Goal: Transaction & Acquisition: Book appointment/travel/reservation

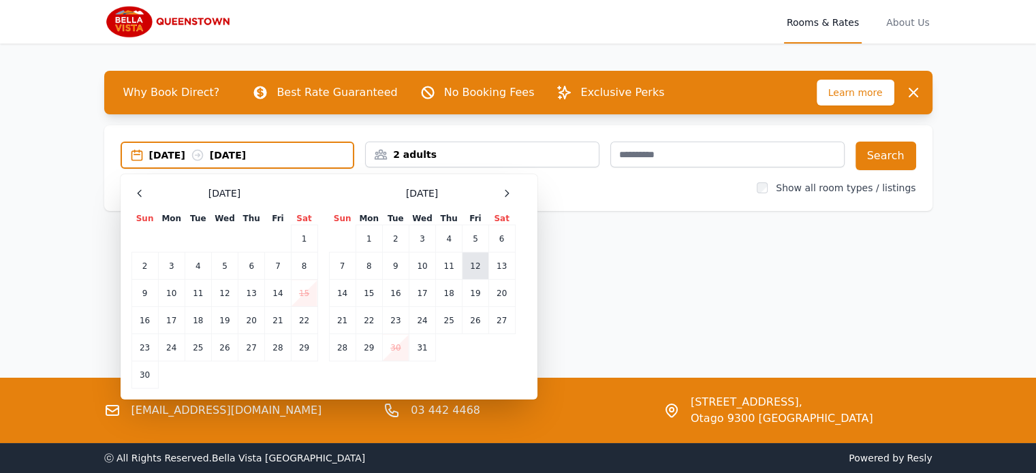
click at [474, 276] on td "12" at bounding box center [475, 266] width 26 height 27
click at [501, 272] on td "13" at bounding box center [501, 266] width 27 height 27
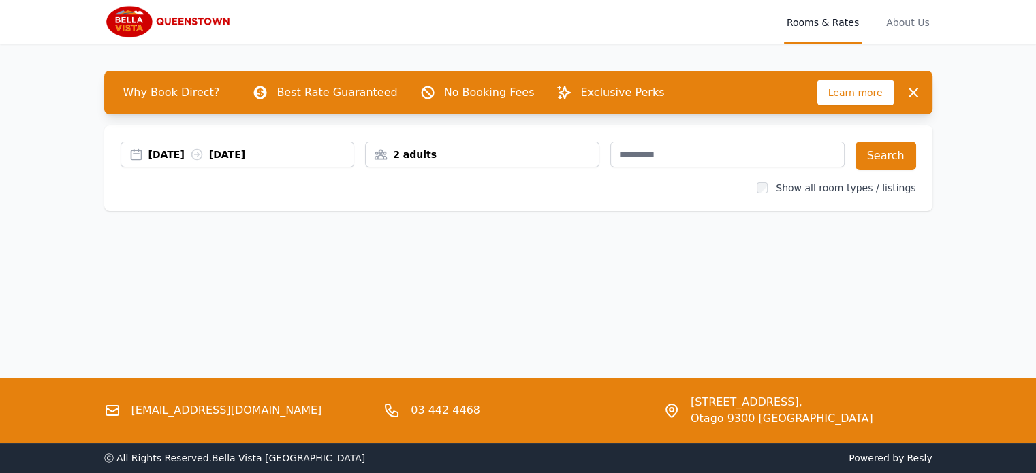
click at [437, 162] on div "2 adults" at bounding box center [482, 155] width 234 height 26
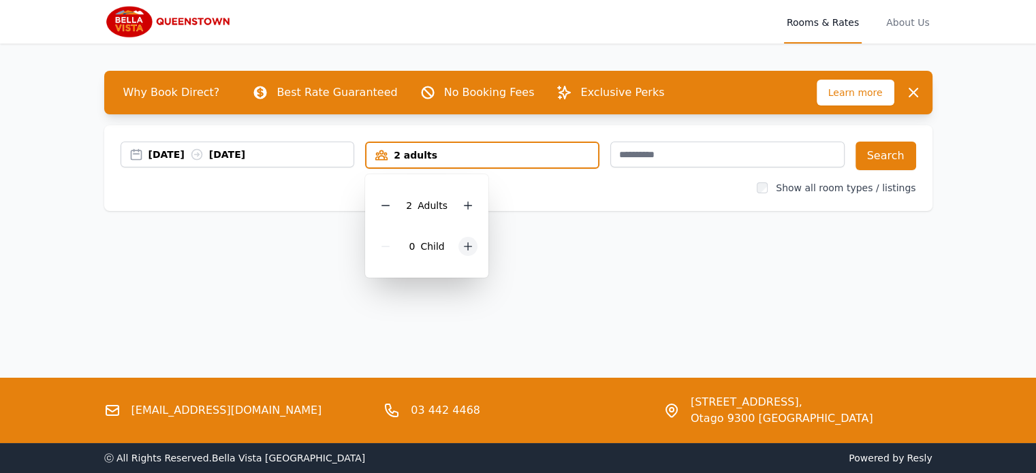
click at [467, 245] on icon at bounding box center [467, 246] width 7 height 7
click at [468, 246] on icon at bounding box center [467, 246] width 7 height 7
click at [885, 152] on button "Search" at bounding box center [885, 156] width 61 height 29
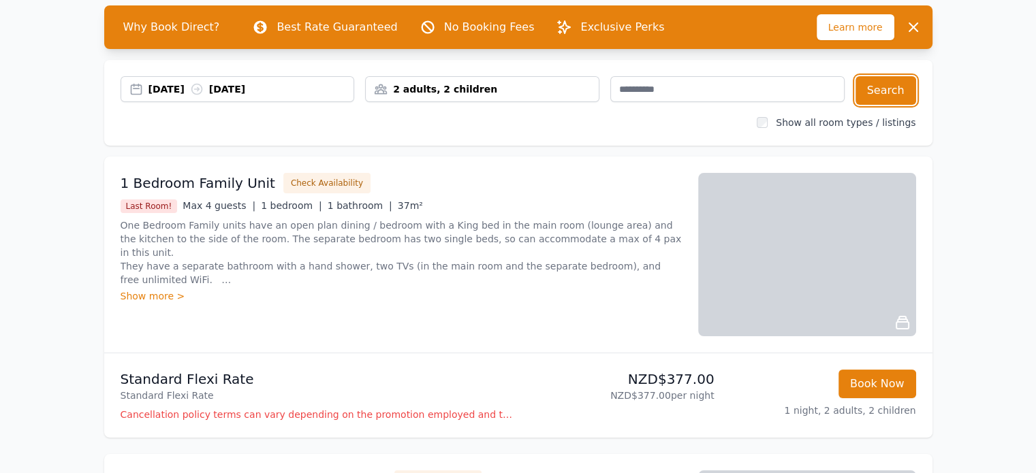
scroll to position [136, 0]
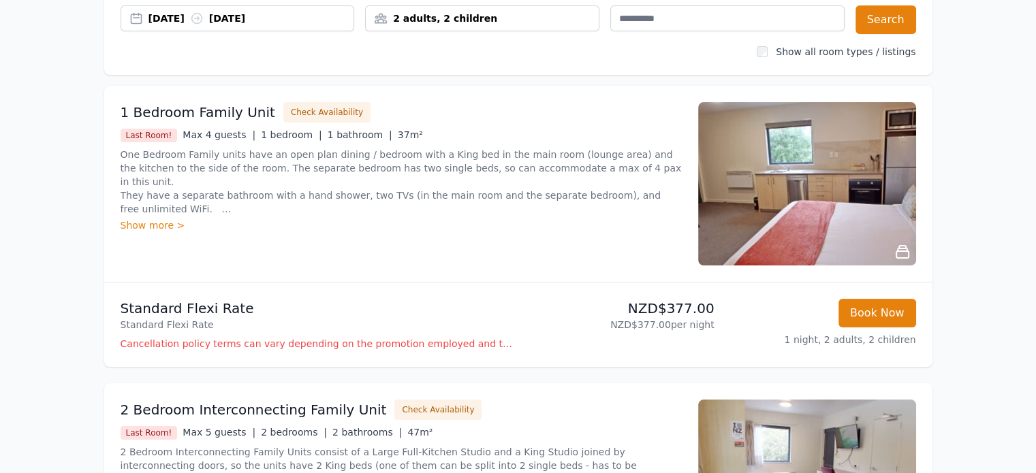
click at [156, 229] on div "Show more >" at bounding box center [401, 226] width 561 height 14
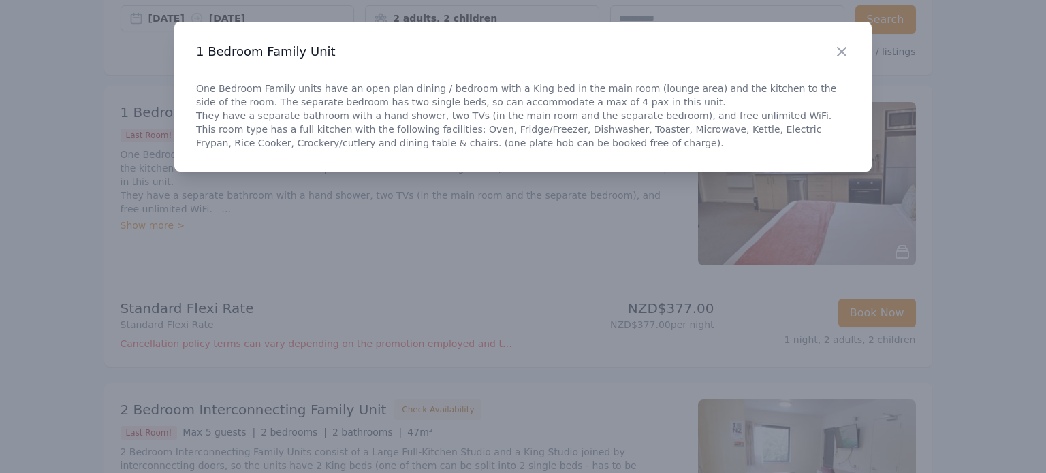
click at [850, 51] on div "Close" at bounding box center [853, 43] width 38 height 43
click at [844, 52] on icon "button" at bounding box center [842, 52] width 16 height 16
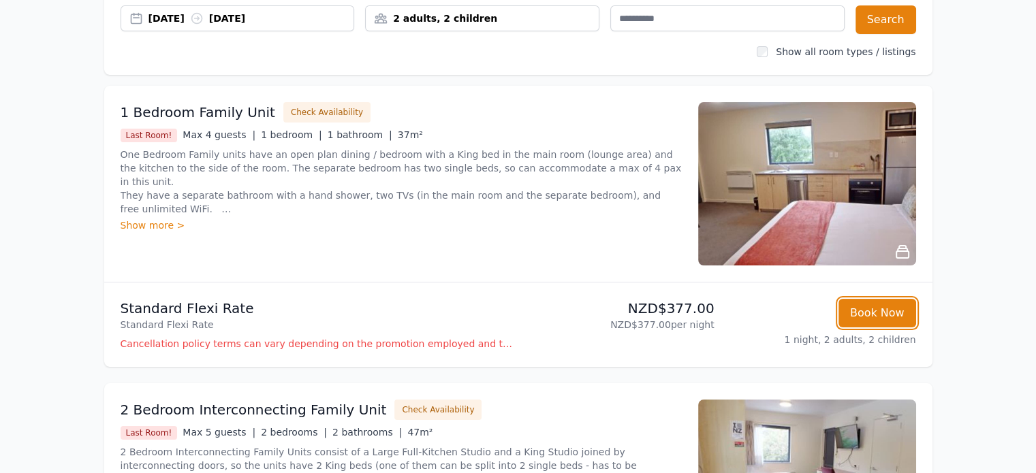
drag, startPoint x: 862, startPoint y: 313, endPoint x: 670, endPoint y: 274, distance: 195.9
click at [670, 274] on li "1 Bedroom Family Unit Check Availability Last Room! Max 4 guests | 1 bedroom | …" at bounding box center [518, 226] width 828 height 281
click at [283, 108] on button "Check Availability" at bounding box center [326, 112] width 87 height 20
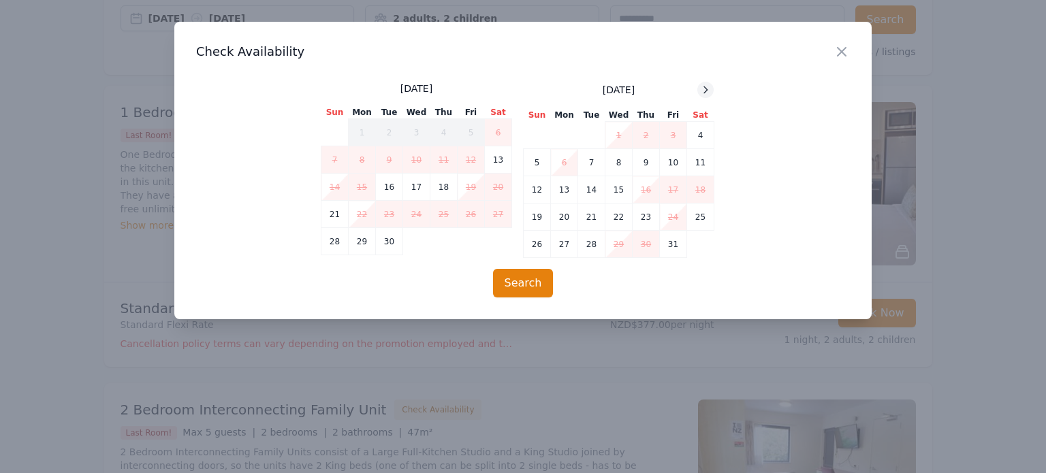
click at [703, 84] on div at bounding box center [705, 90] width 16 height 16
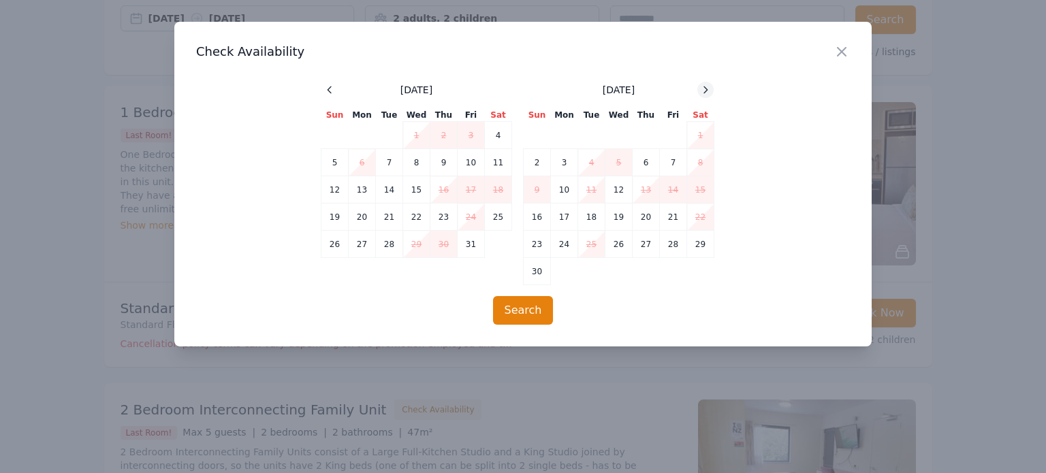
click at [708, 86] on icon at bounding box center [705, 89] width 11 height 11
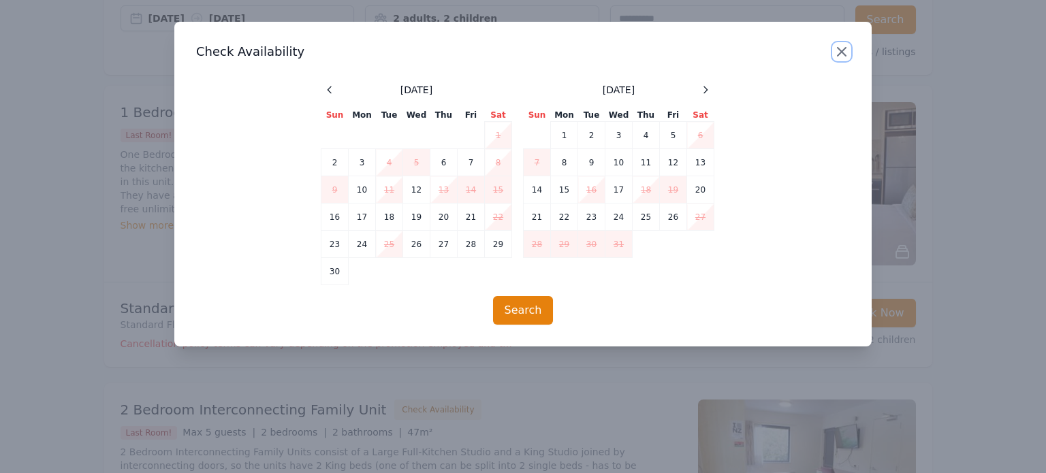
click at [842, 54] on icon "button" at bounding box center [842, 52] width 16 height 16
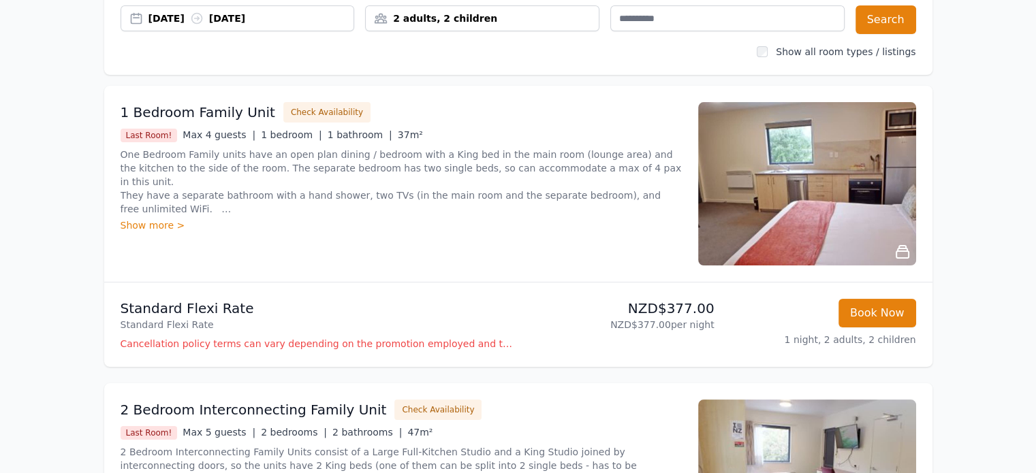
scroll to position [0, 0]
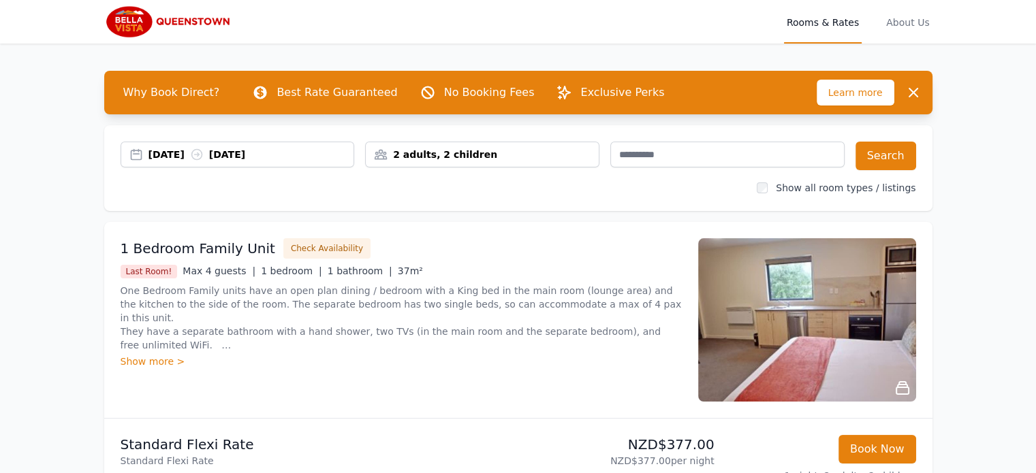
click at [168, 157] on div "[DATE] [DATE]" at bounding box center [251, 155] width 206 height 14
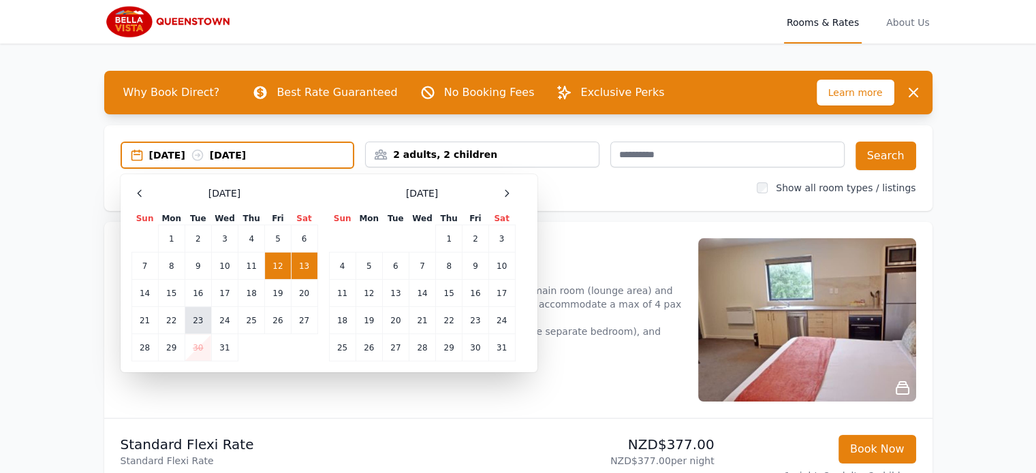
click at [210, 328] on td "23" at bounding box center [198, 320] width 27 height 27
click at [220, 323] on td "24" at bounding box center [224, 320] width 27 height 27
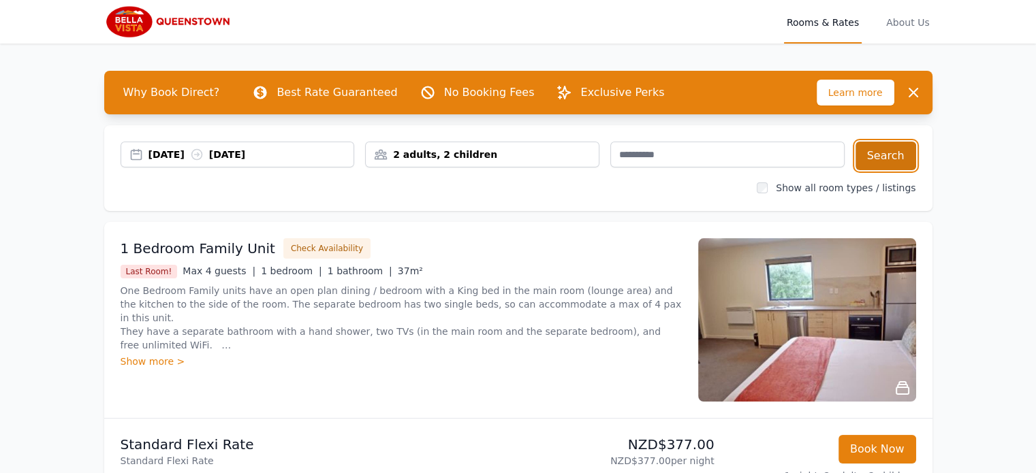
click at [885, 158] on button "Search" at bounding box center [885, 156] width 61 height 29
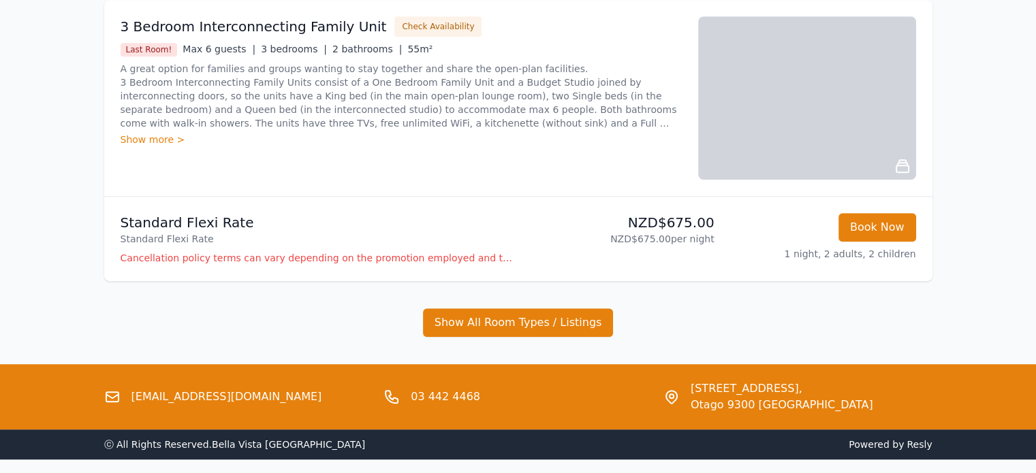
scroll to position [868, 0]
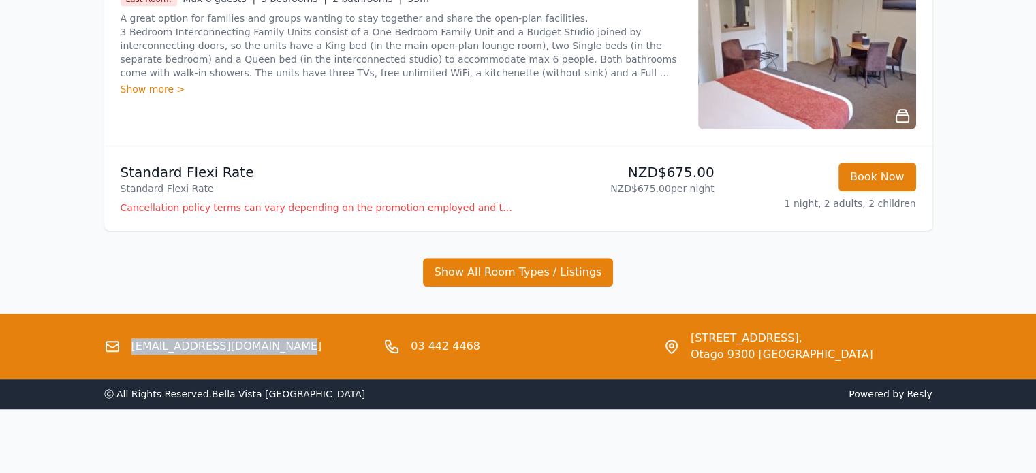
drag, startPoint x: 274, startPoint y: 349, endPoint x: 127, endPoint y: 340, distance: 148.1
click at [127, 340] on div "[EMAIL_ADDRESS][DOMAIN_NAME]" at bounding box center [238, 346] width 269 height 33
copy link "[EMAIL_ADDRESS][DOMAIN_NAME]"
